Goal: Transaction & Acquisition: Purchase product/service

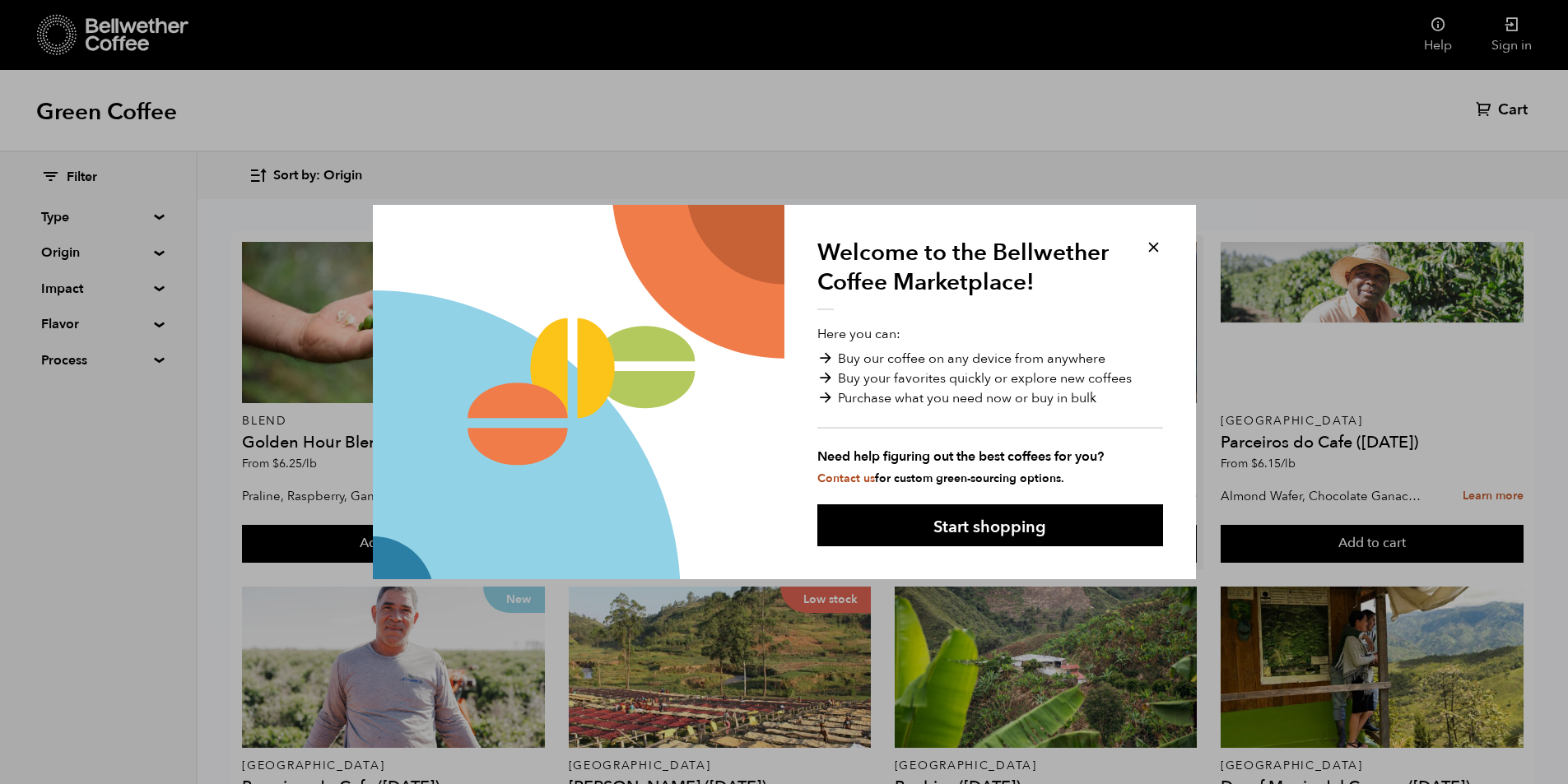
click at [1157, 244] on button at bounding box center [1154, 247] width 19 height 19
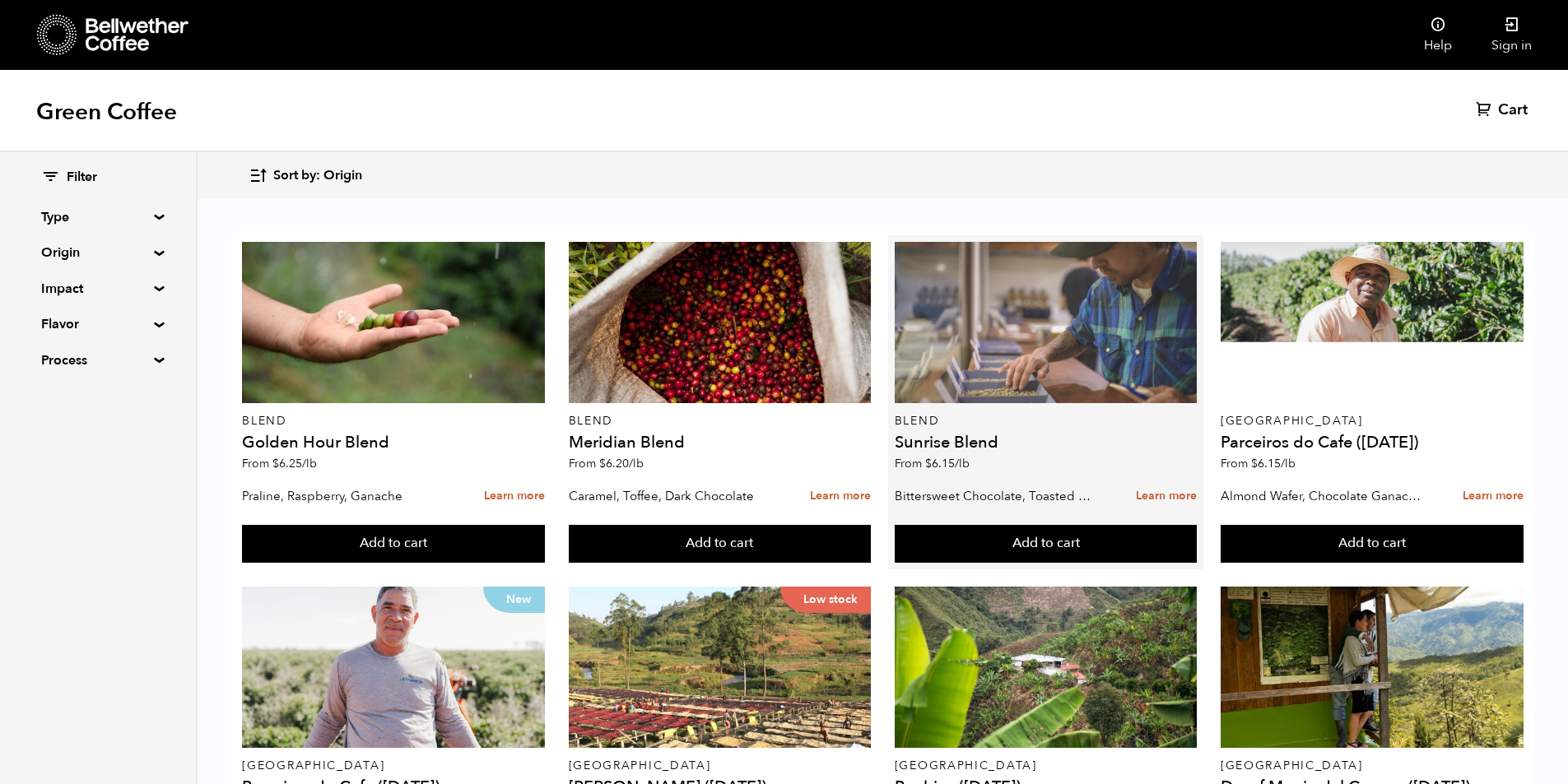
click at [1151, 246] on div at bounding box center [1045, 322] width 303 height 161
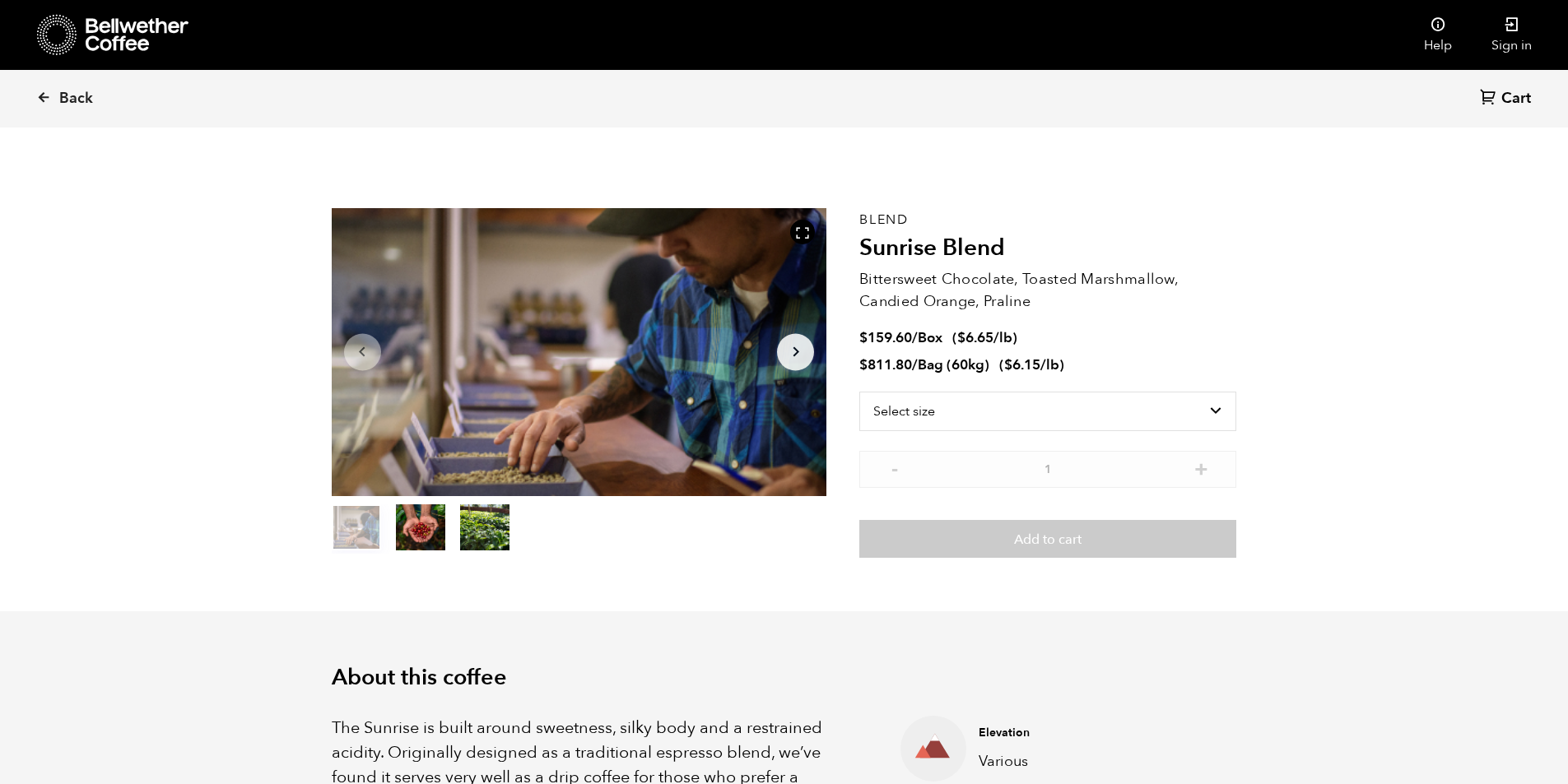
scroll to position [715, 876]
click at [63, 103] on span "Back" at bounding box center [75, 98] width 33 height 20
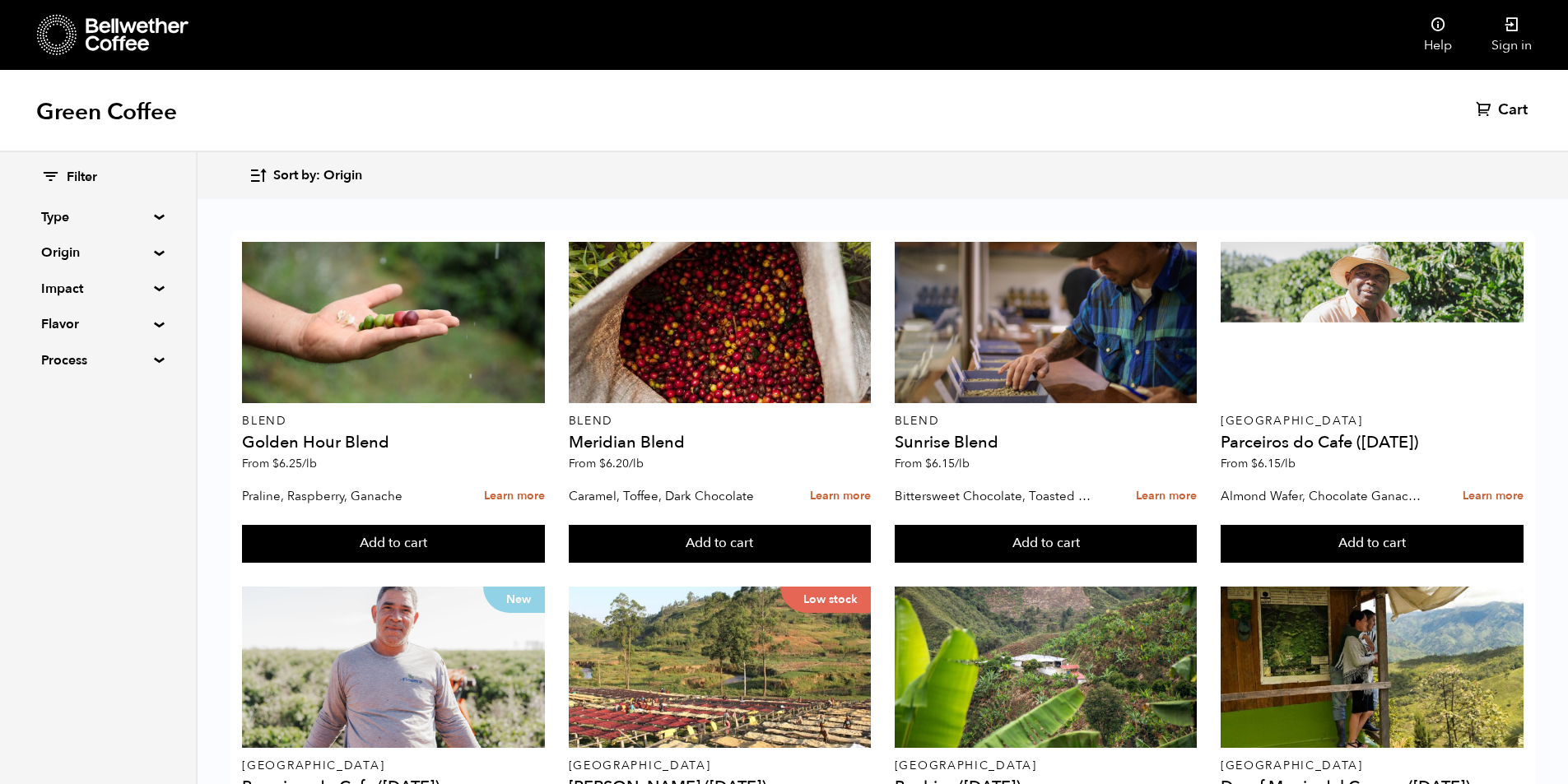
click at [149, 253] on summary "Origin" at bounding box center [97, 252] width 114 height 20
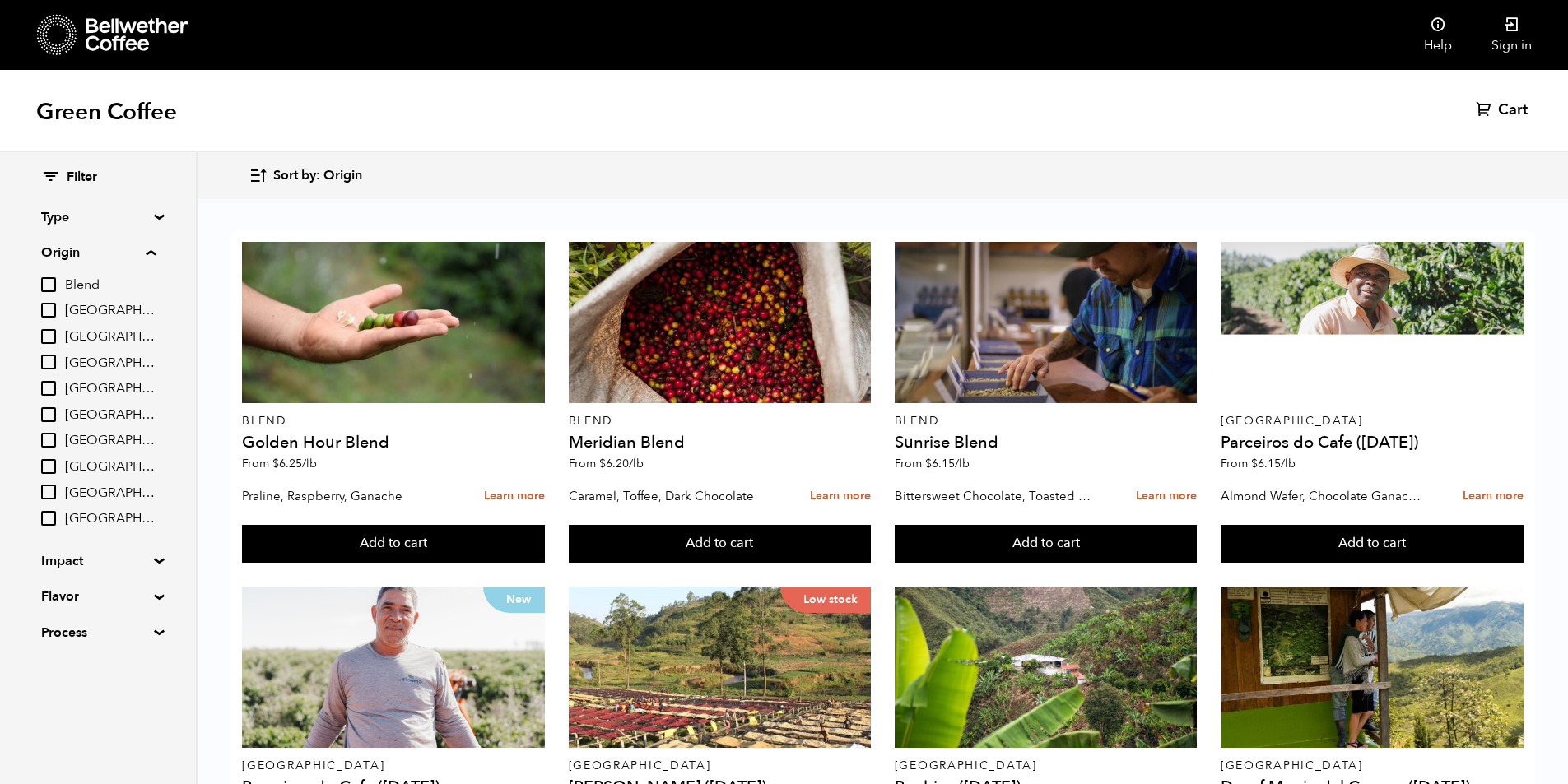
click at [51, 358] on input "Colombia" at bounding box center [49, 362] width 15 height 15
checkbox input "true"
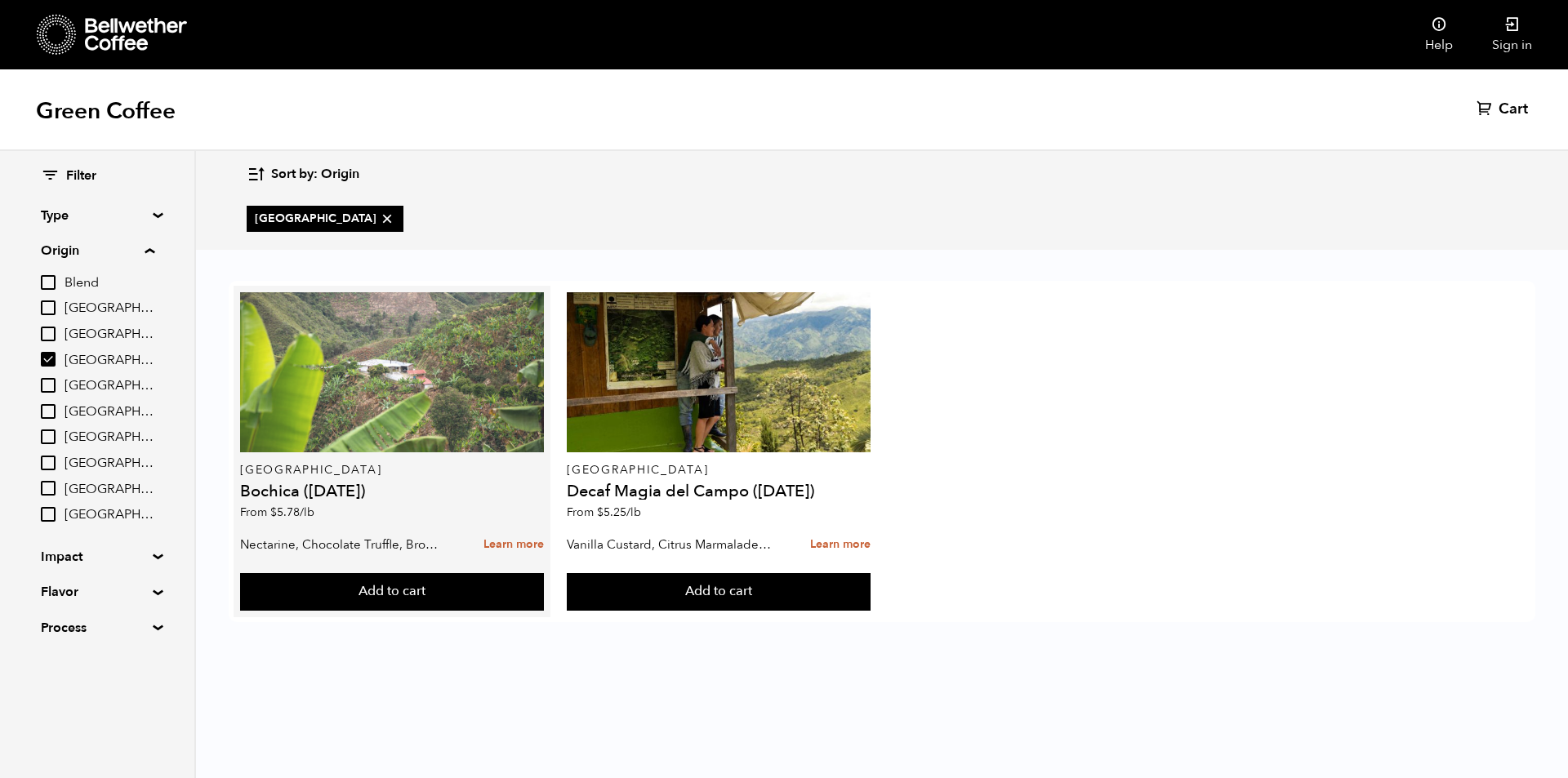
click at [454, 366] on div at bounding box center [392, 372] width 303 height 160
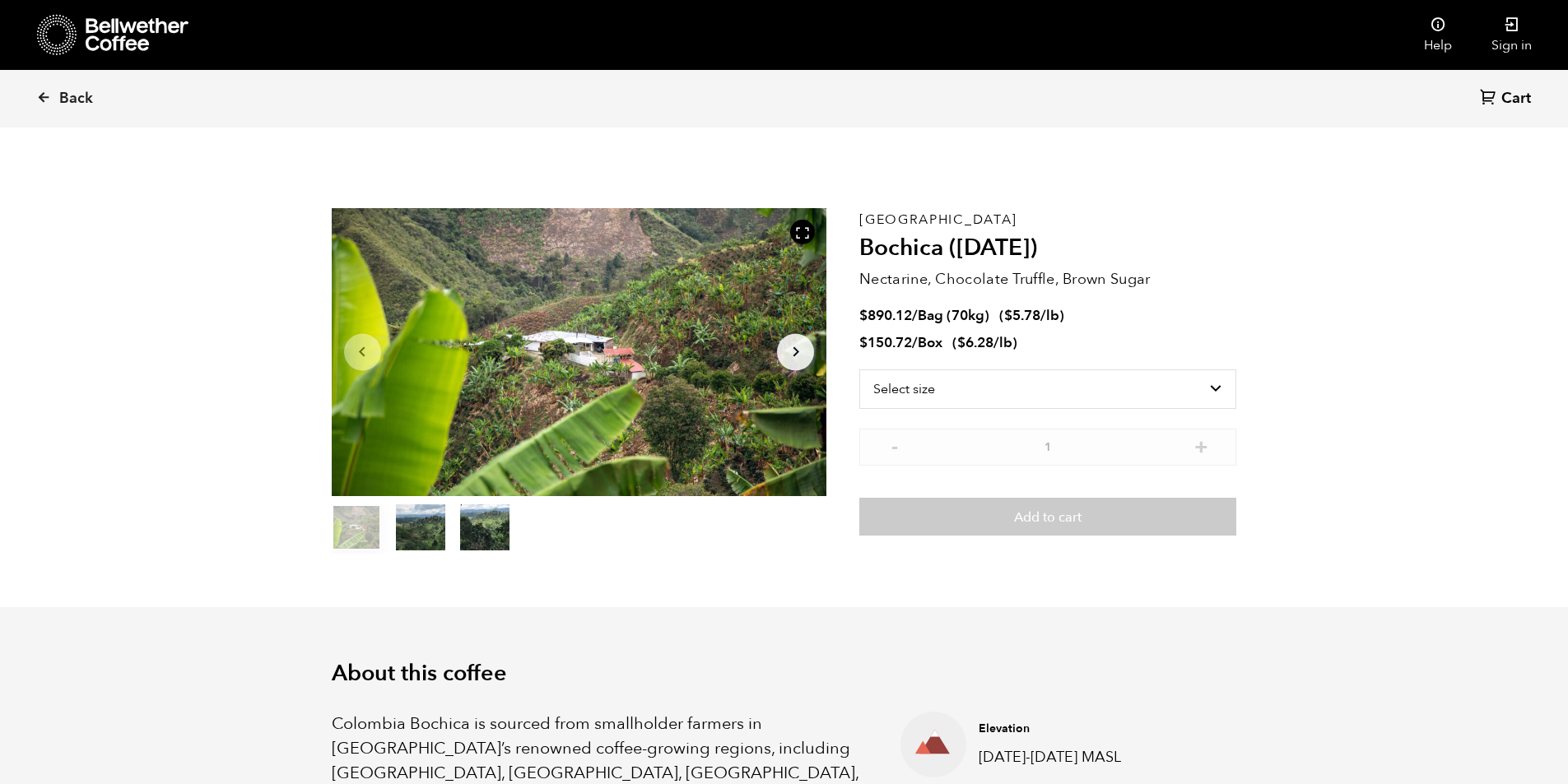
scroll to position [715, 876]
click at [802, 358] on icon "Arrow Right" at bounding box center [796, 352] width 20 height 20
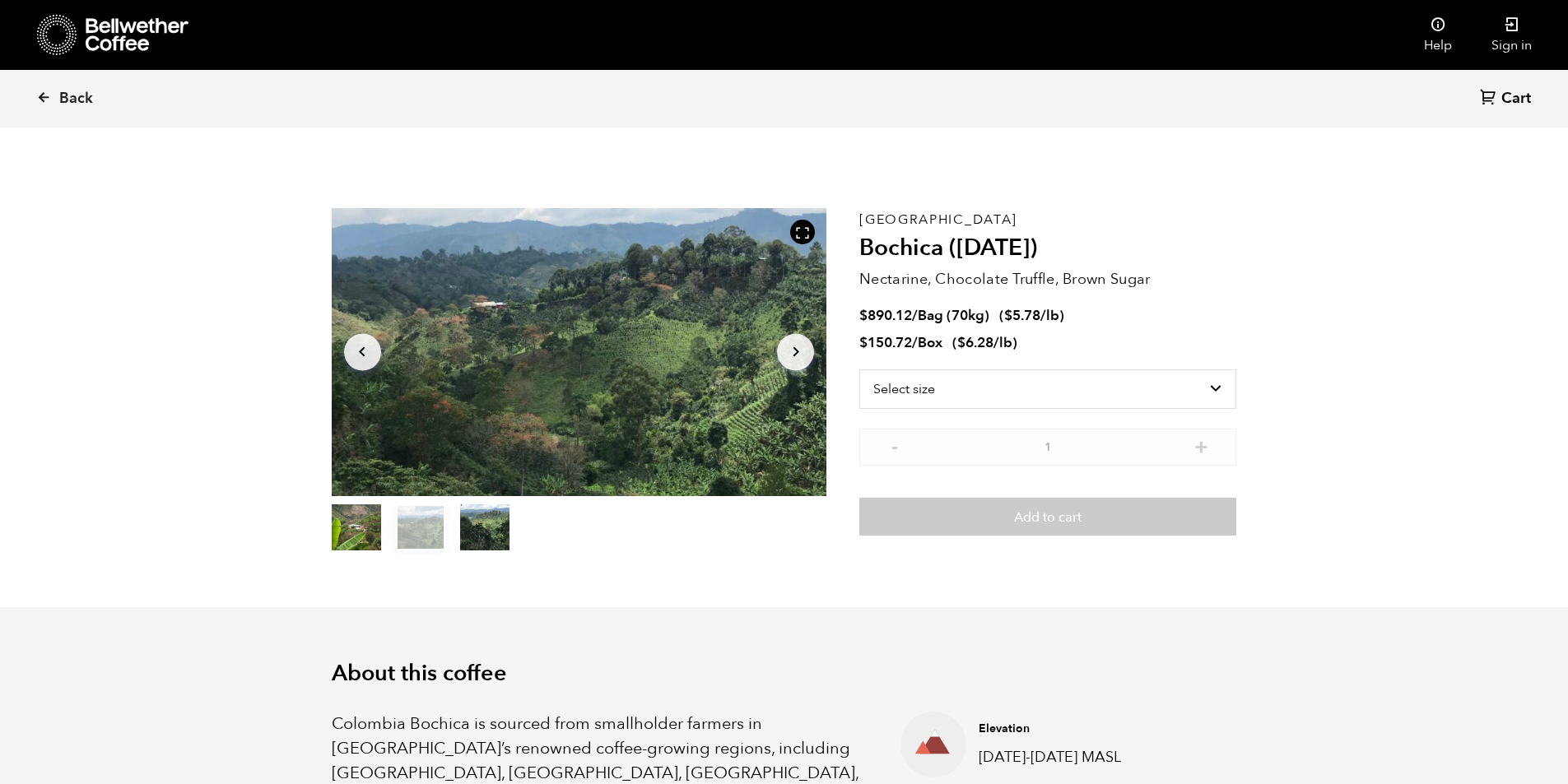
click at [802, 358] on icon "Arrow Right" at bounding box center [796, 352] width 20 height 20
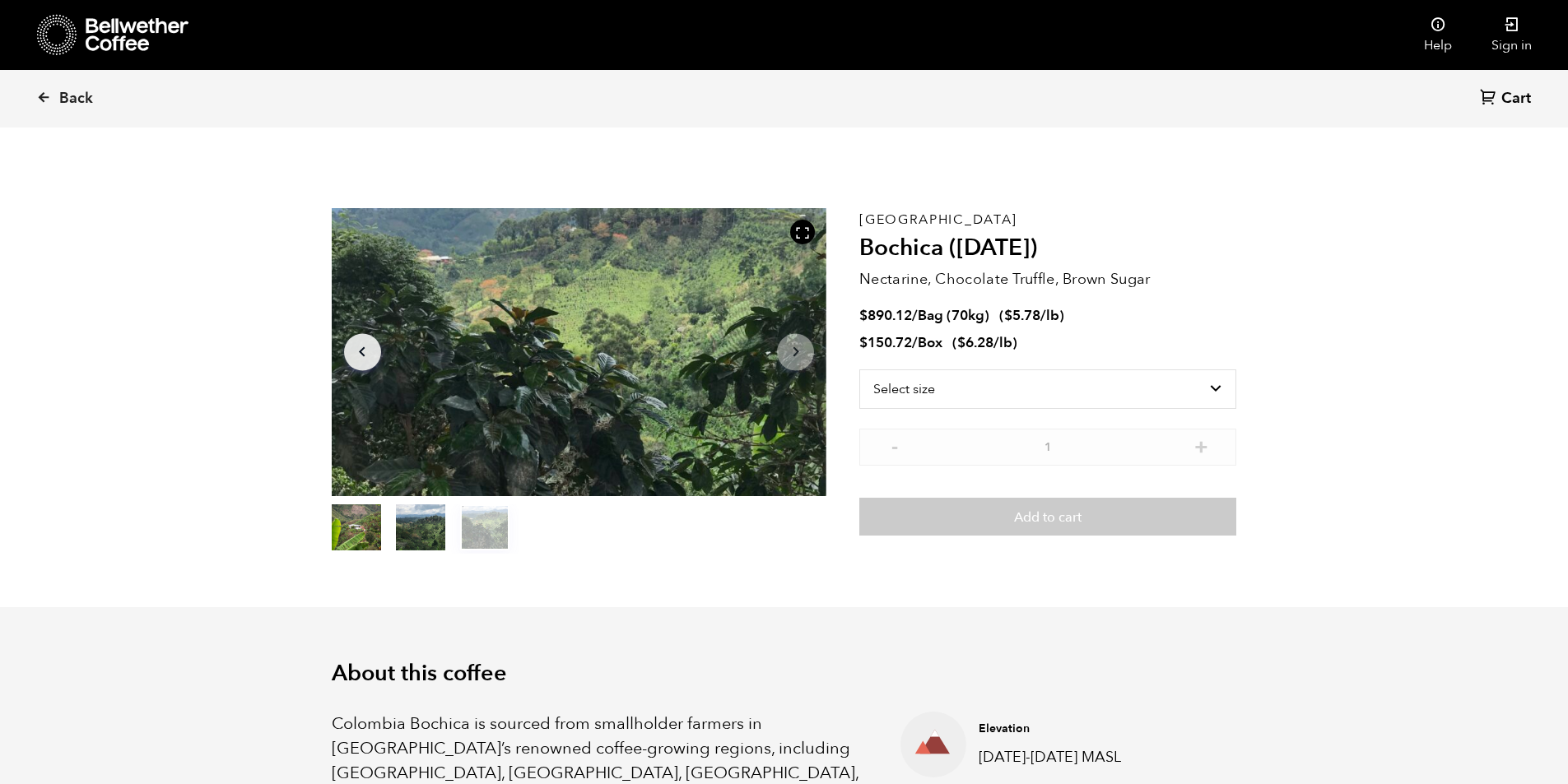
click at [802, 358] on icon "Arrow Right" at bounding box center [796, 352] width 20 height 20
click at [367, 358] on icon "Arrow Left" at bounding box center [362, 352] width 20 height 20
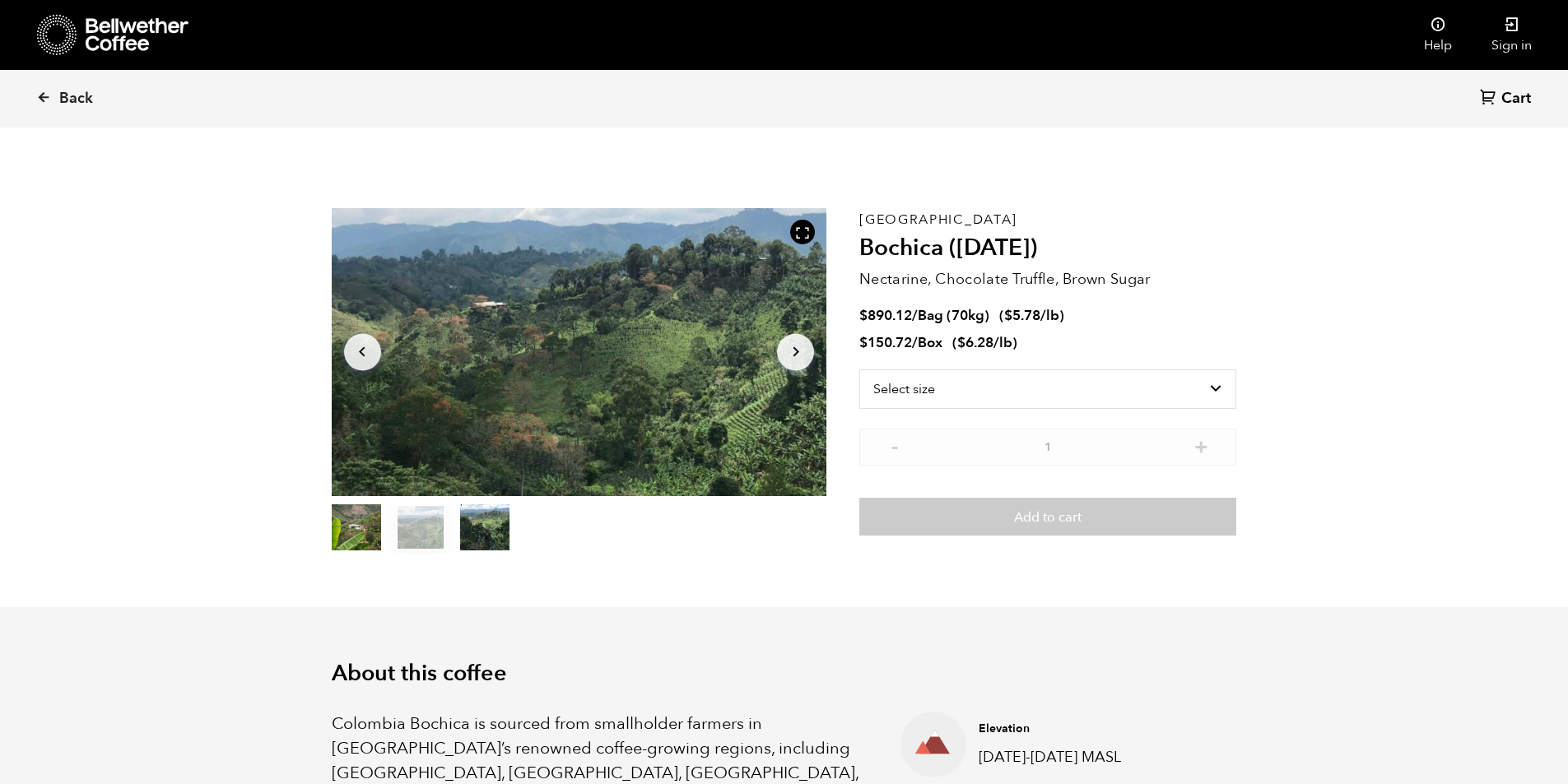
click at [367, 358] on icon "Arrow Left" at bounding box center [362, 352] width 20 height 20
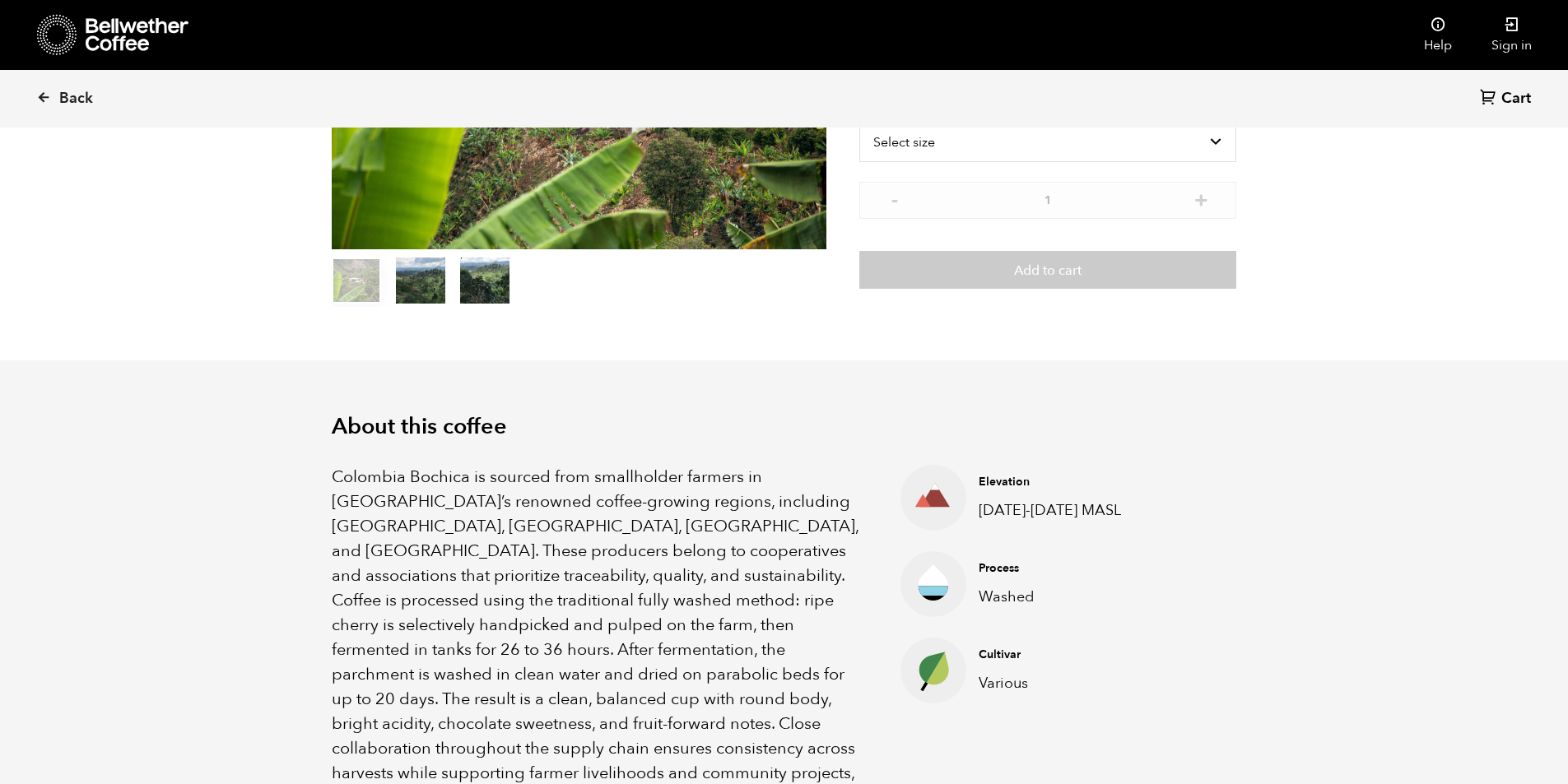
scroll to position [0, 0]
